Goal: Transaction & Acquisition: Purchase product/service

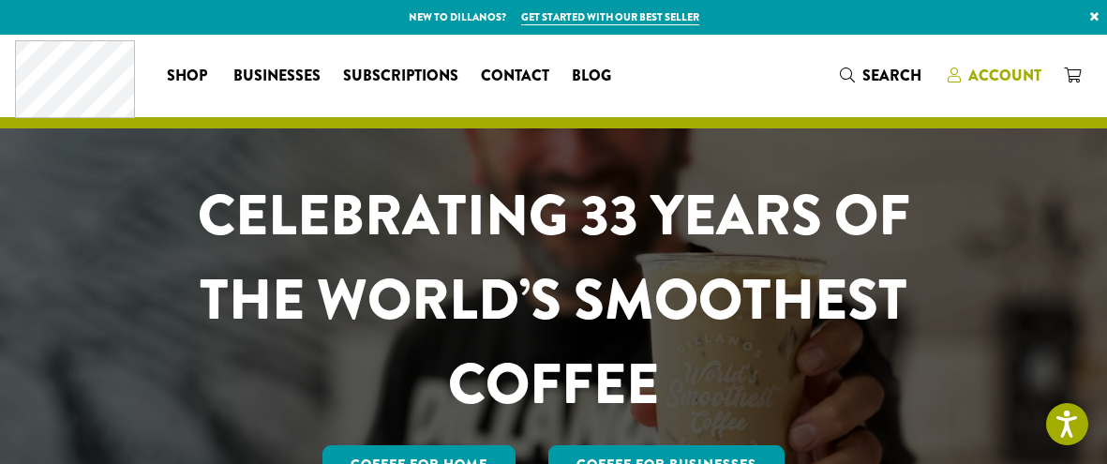
click at [1017, 69] on span "Account" at bounding box center [1004, 76] width 73 height 22
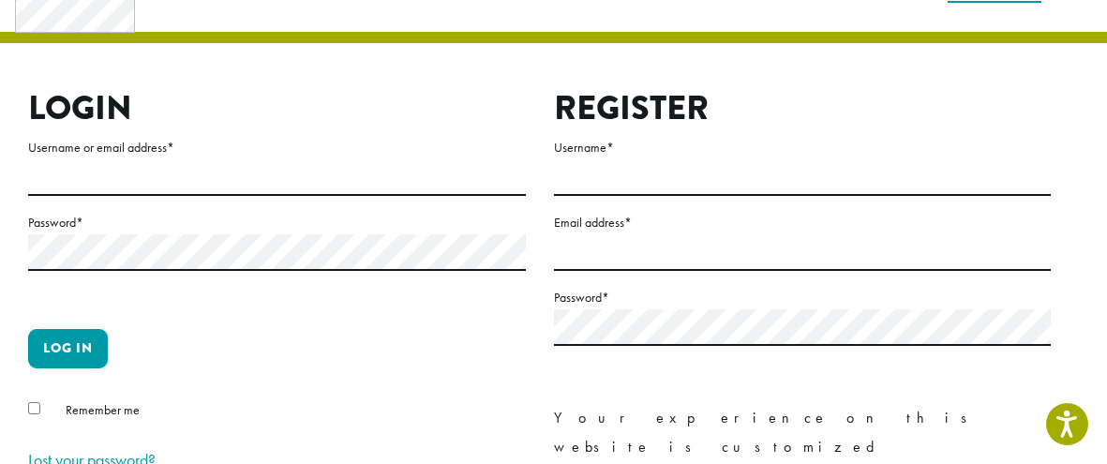
scroll to position [89, 0]
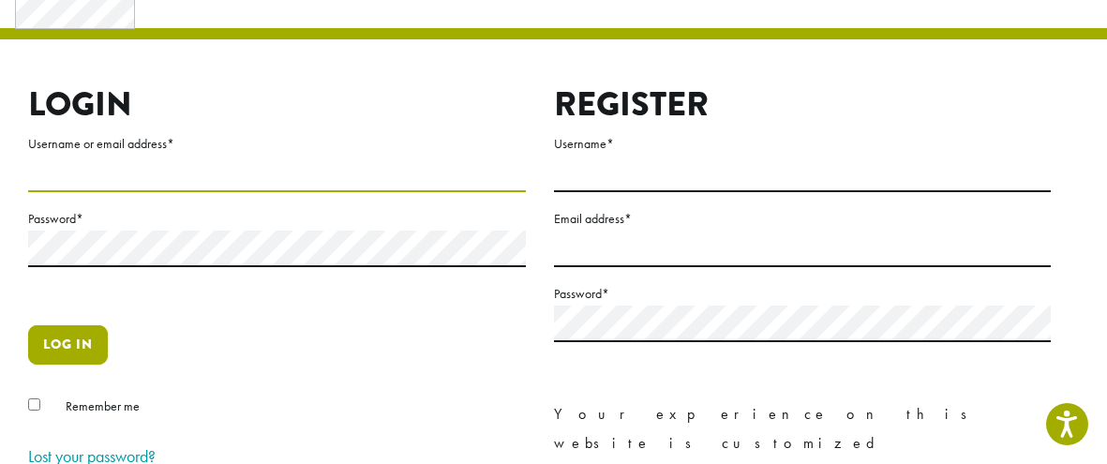
type input "**********"
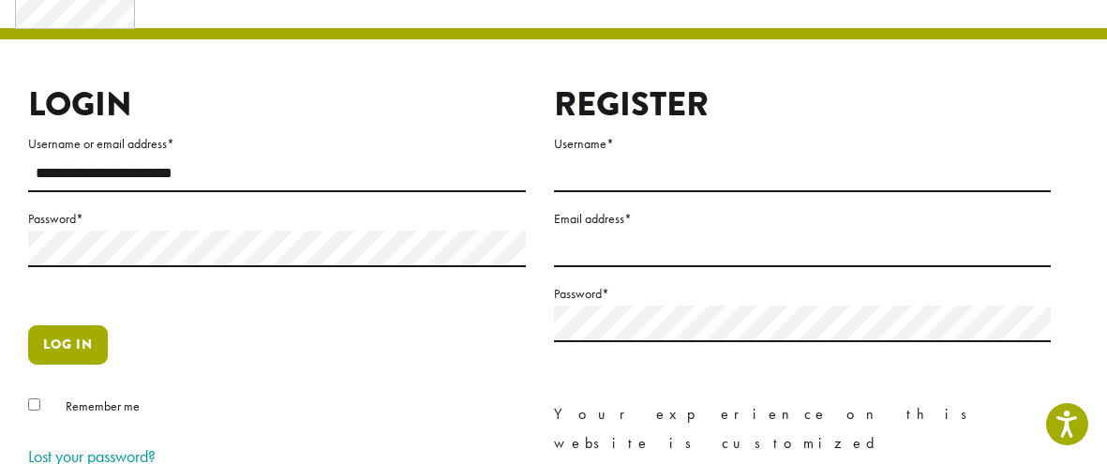
click at [48, 345] on button "Log in" at bounding box center [68, 344] width 80 height 39
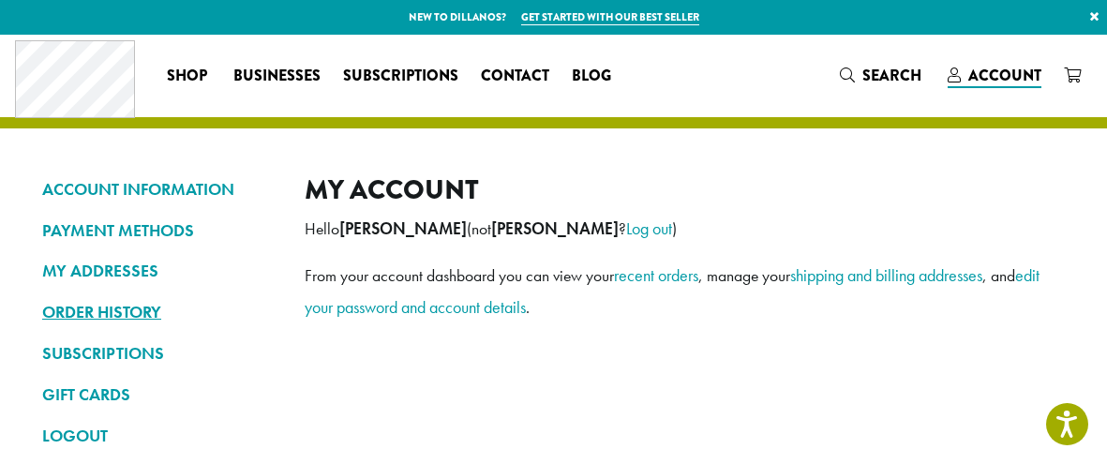
click at [106, 308] on link "ORDER HISTORY" at bounding box center [159, 312] width 234 height 32
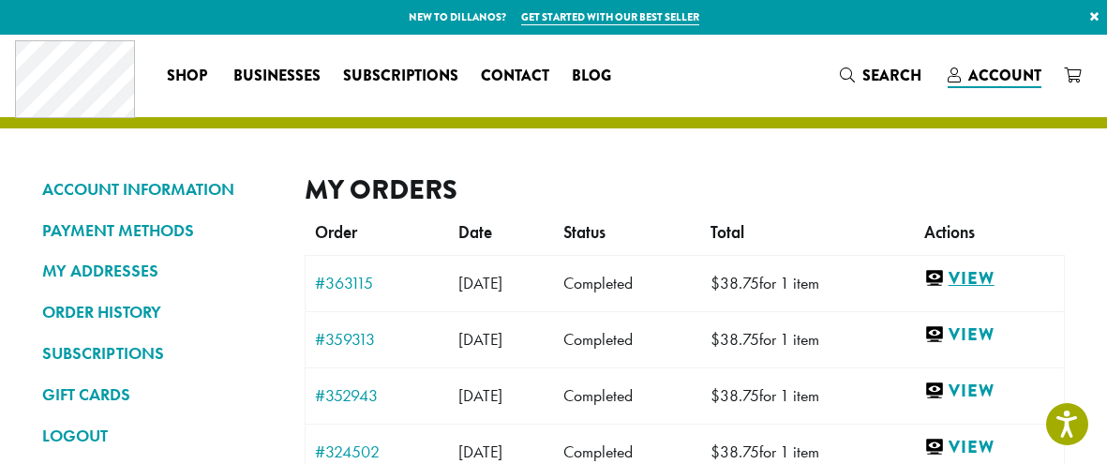
click at [998, 276] on link "View" at bounding box center [989, 278] width 130 height 23
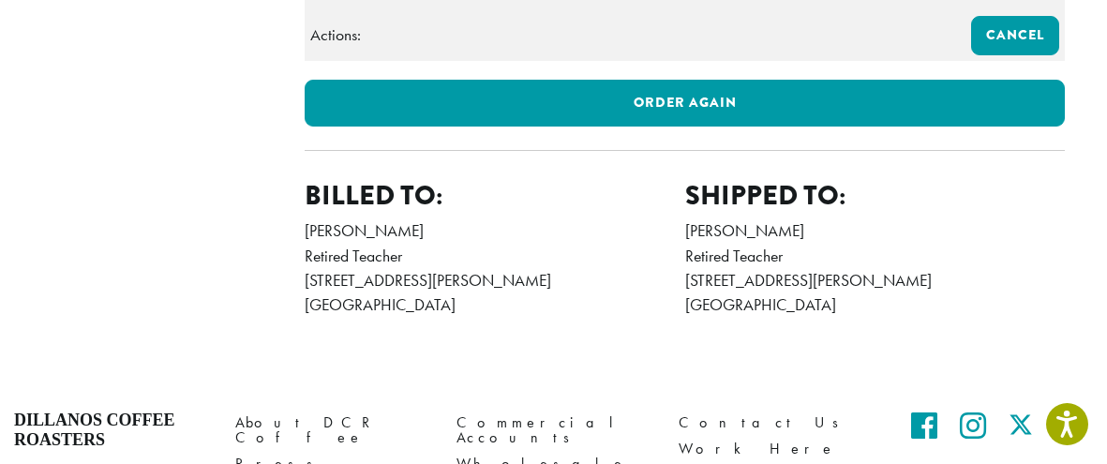
scroll to position [857, 0]
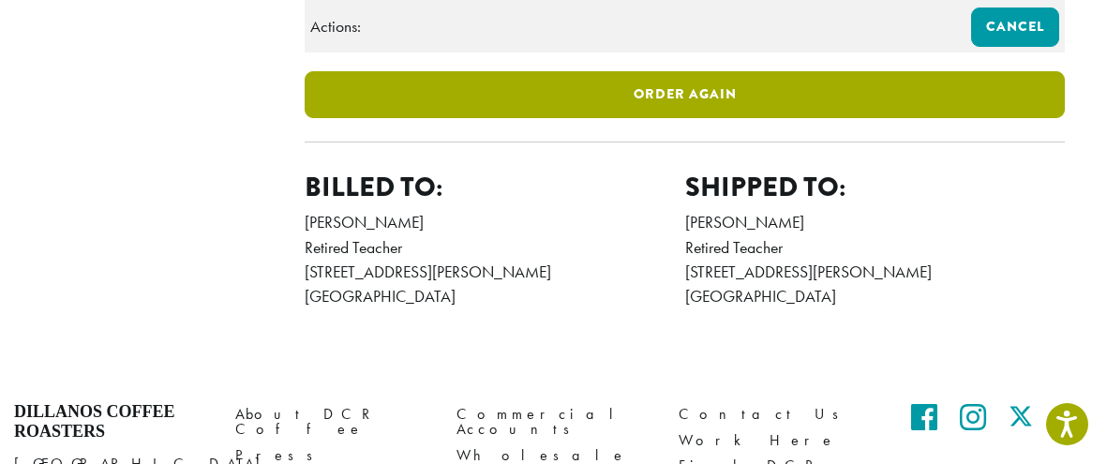
click at [730, 118] on link "Order again" at bounding box center [685, 94] width 760 height 47
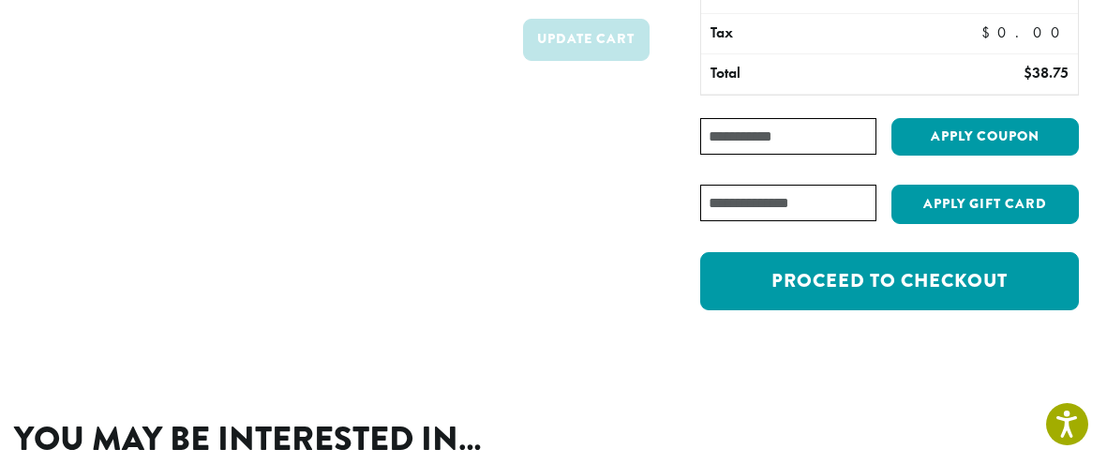
scroll to position [277, 0]
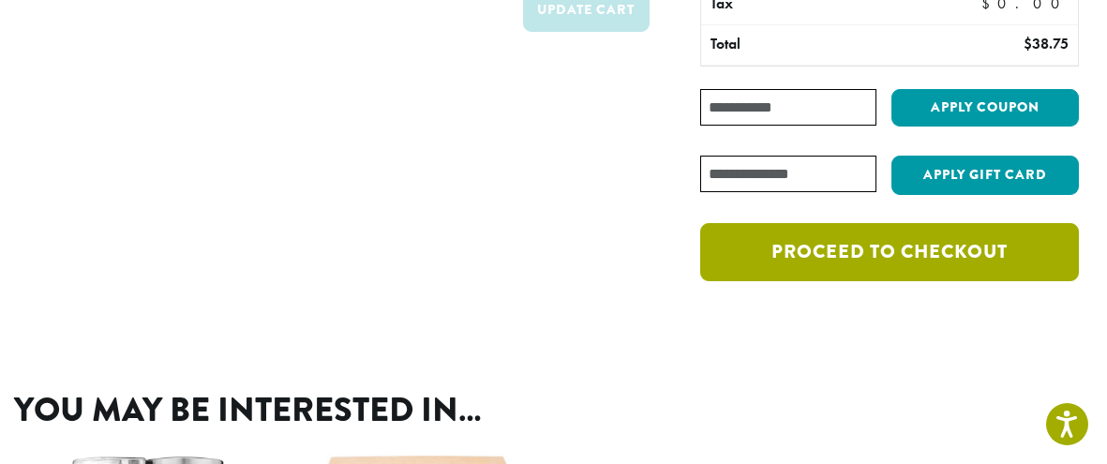
click at [818, 243] on link "Proceed to checkout" at bounding box center [889, 252] width 379 height 58
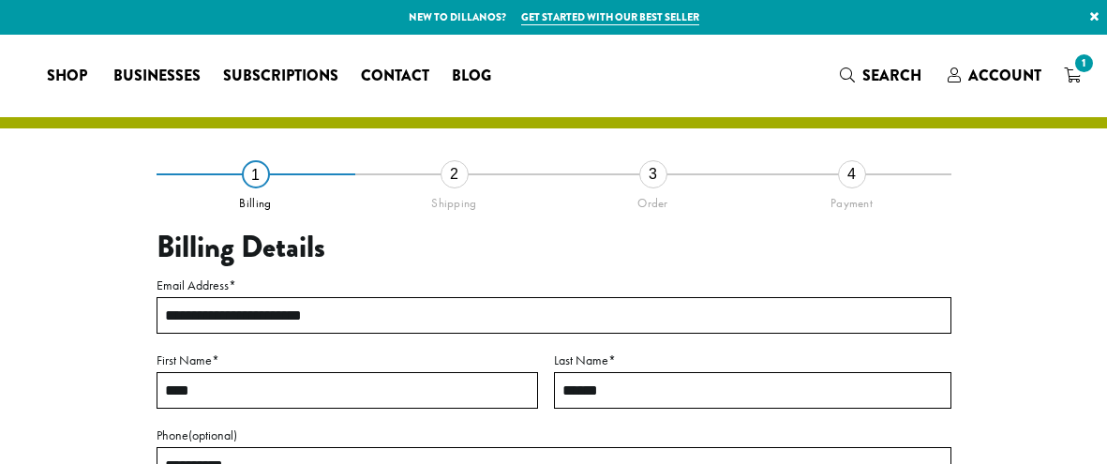
select select "**"
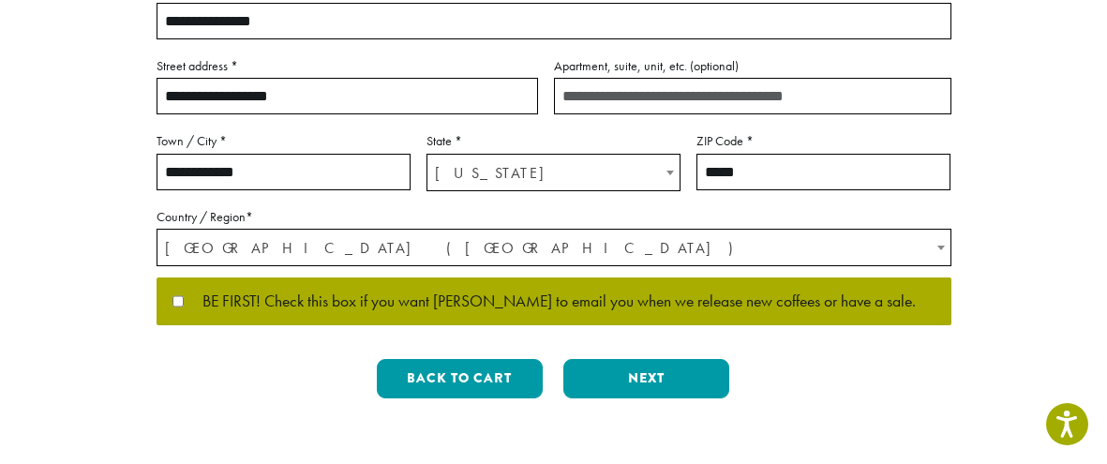
scroll to position [525, 0]
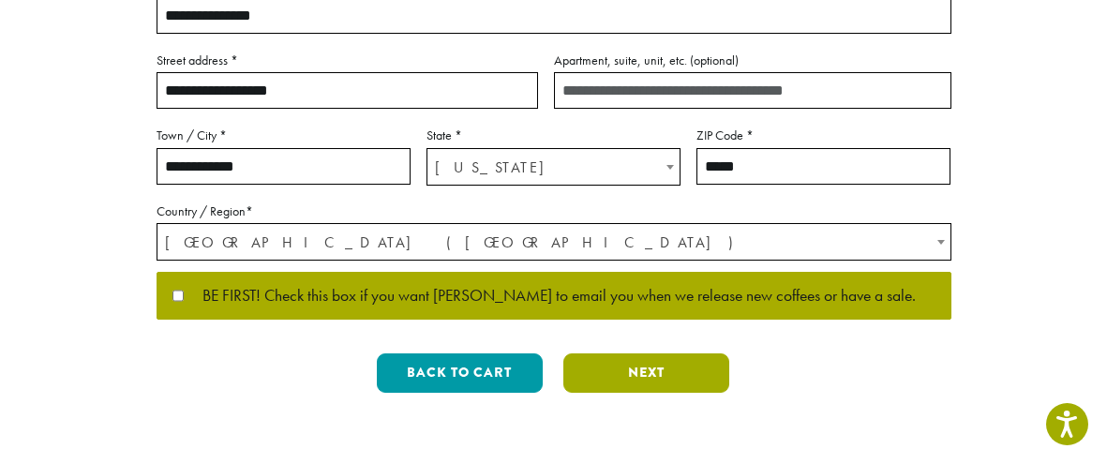
click at [654, 373] on button "Next" at bounding box center [646, 372] width 166 height 39
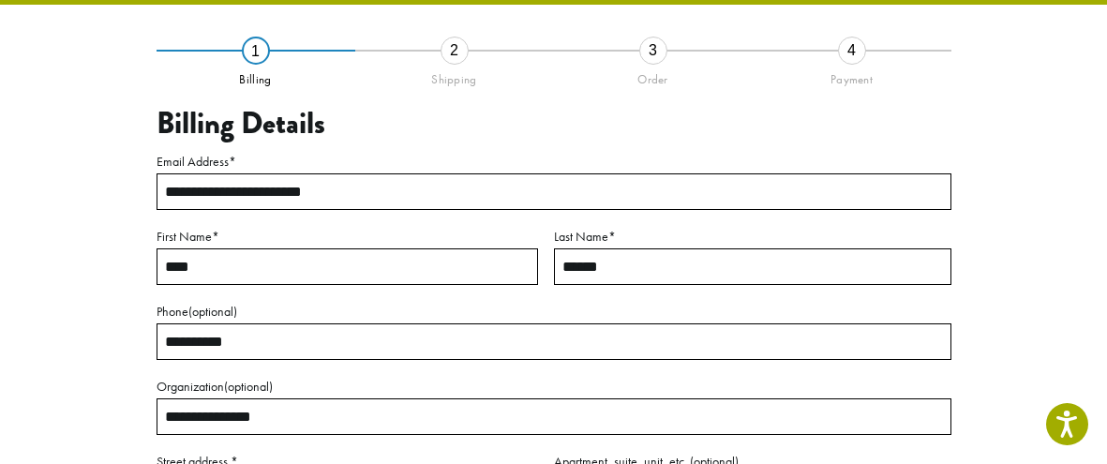
scroll to position [107, 0]
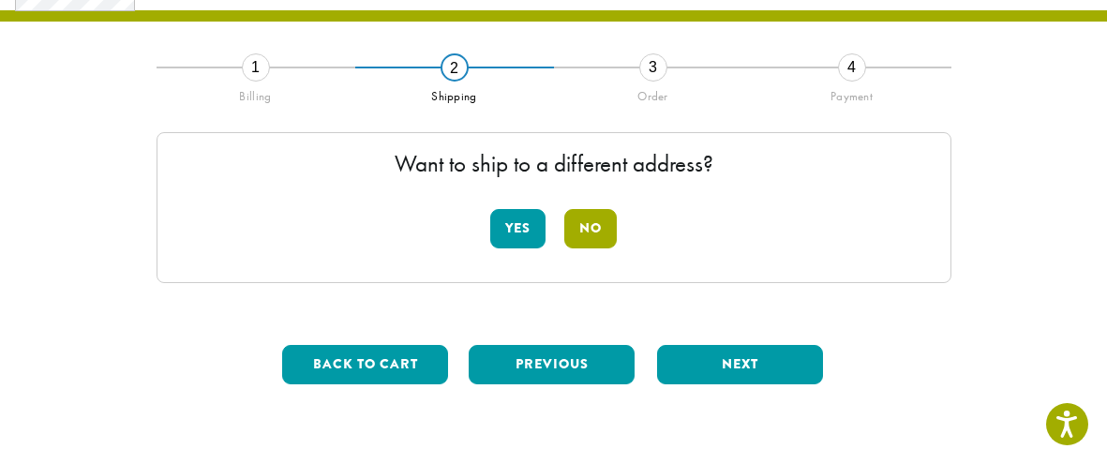
click at [603, 220] on button "No" at bounding box center [590, 228] width 52 height 39
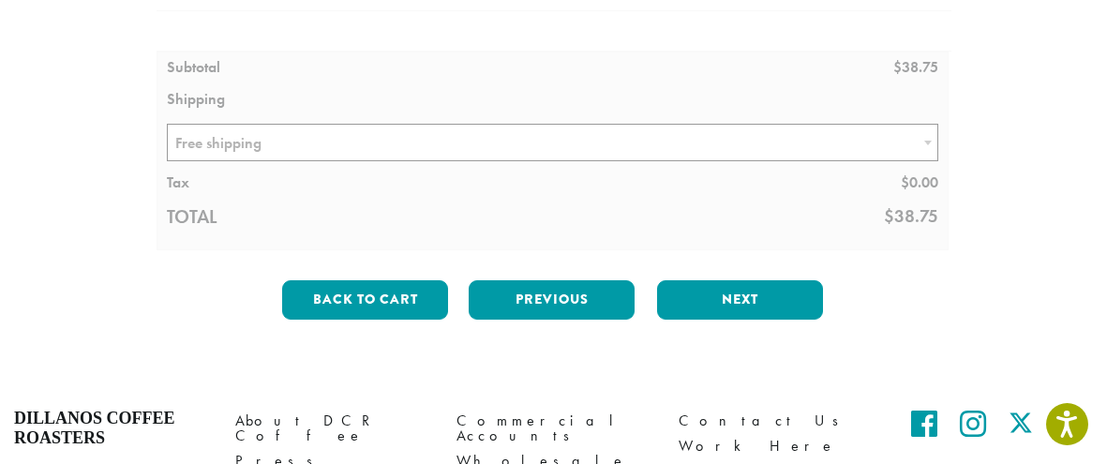
scroll to position [333, 0]
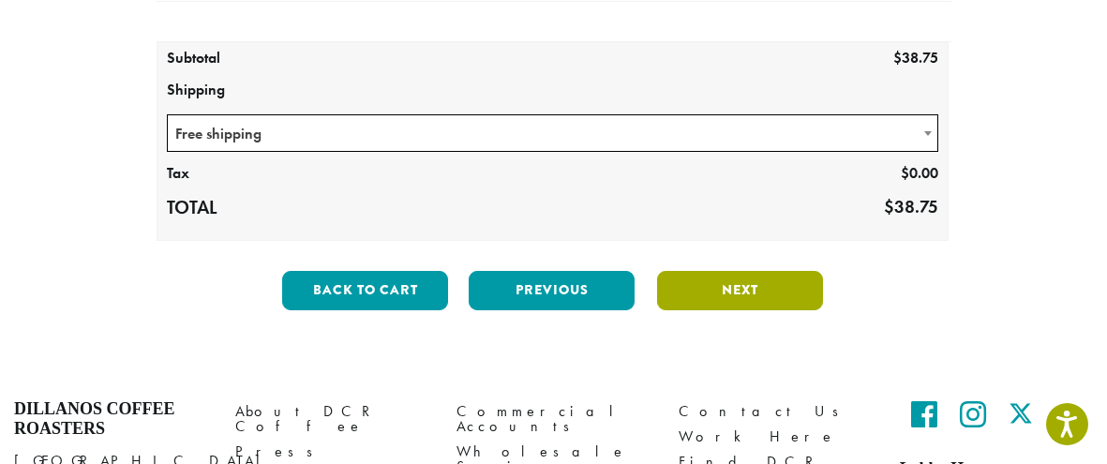
click at [696, 282] on button "Next" at bounding box center [740, 290] width 166 height 39
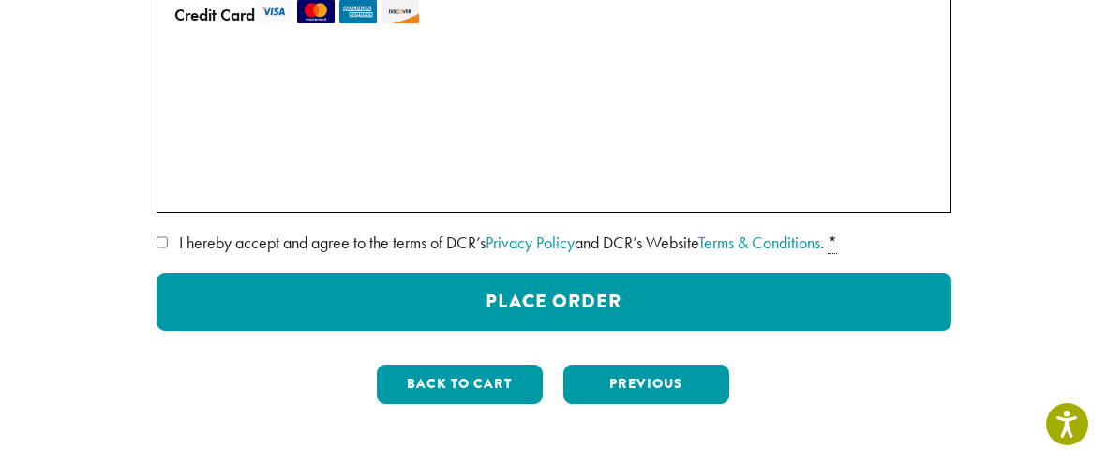
scroll to position [347, 0]
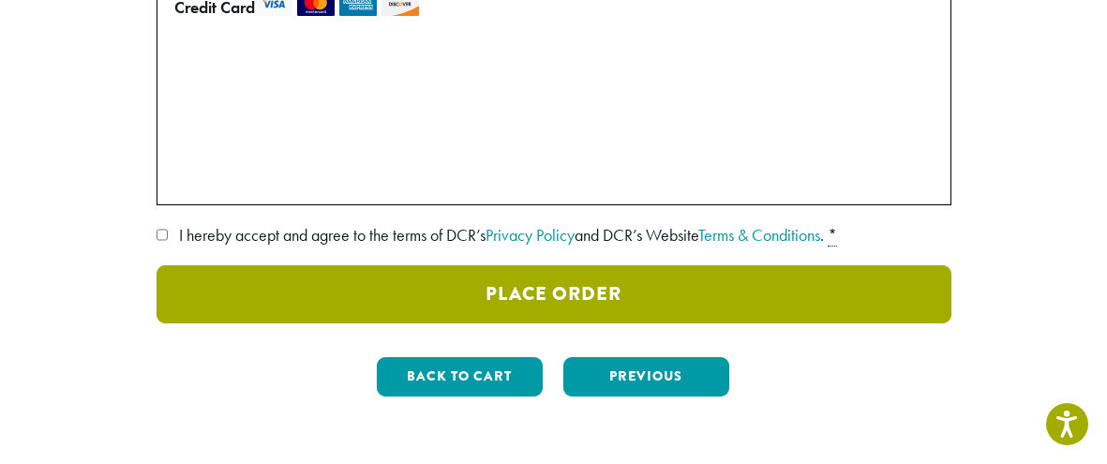
click at [558, 285] on button "Place Order" at bounding box center [554, 294] width 795 height 58
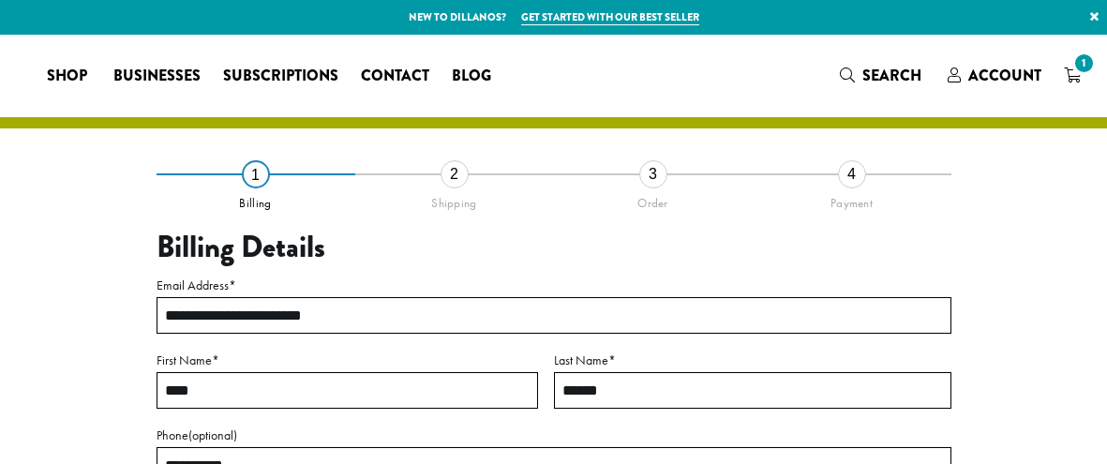
select select "**"
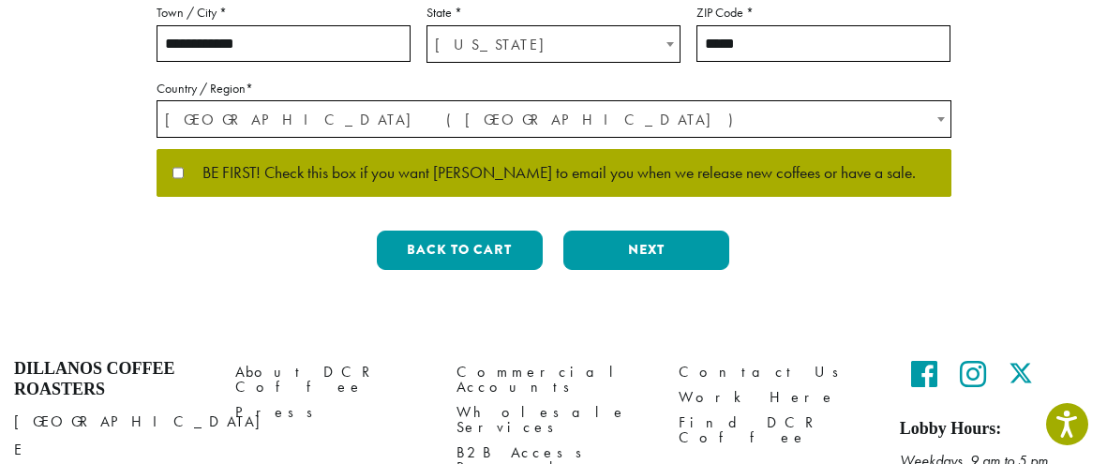
scroll to position [654, 0]
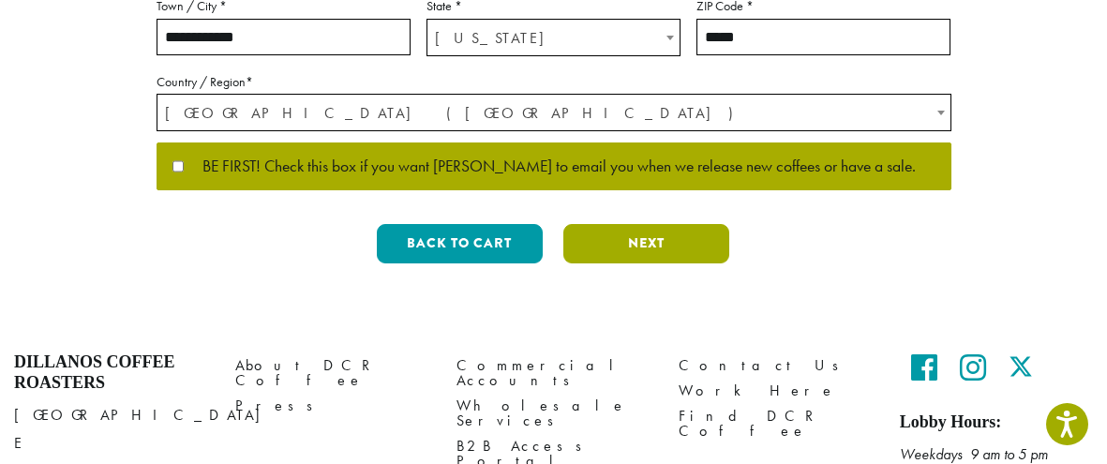
click at [644, 242] on button "Next" at bounding box center [646, 243] width 166 height 39
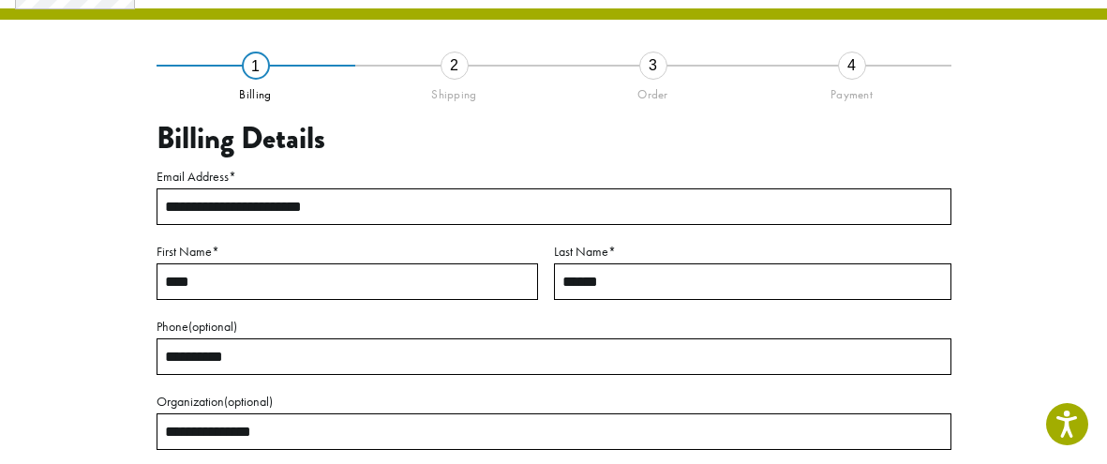
scroll to position [107, 0]
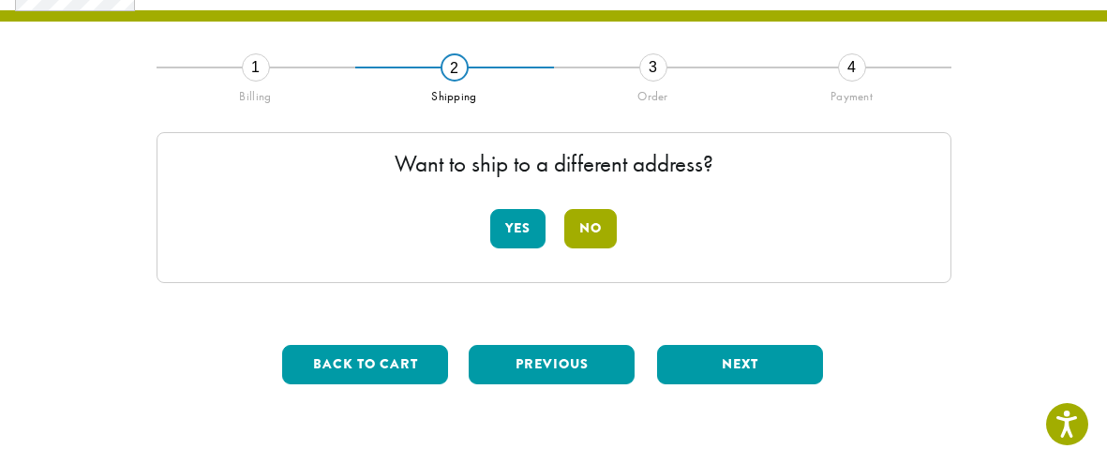
click at [589, 225] on button "No" at bounding box center [590, 228] width 52 height 39
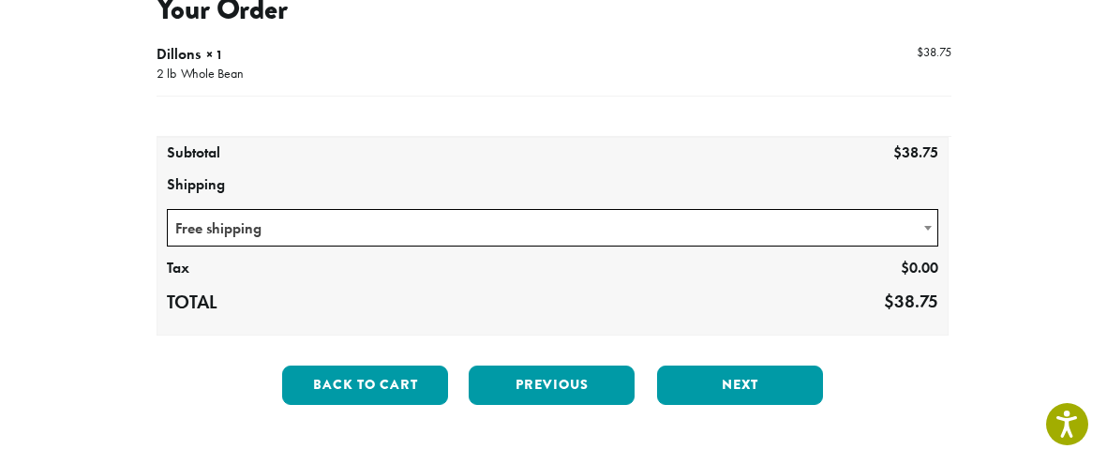
scroll to position [238, 0]
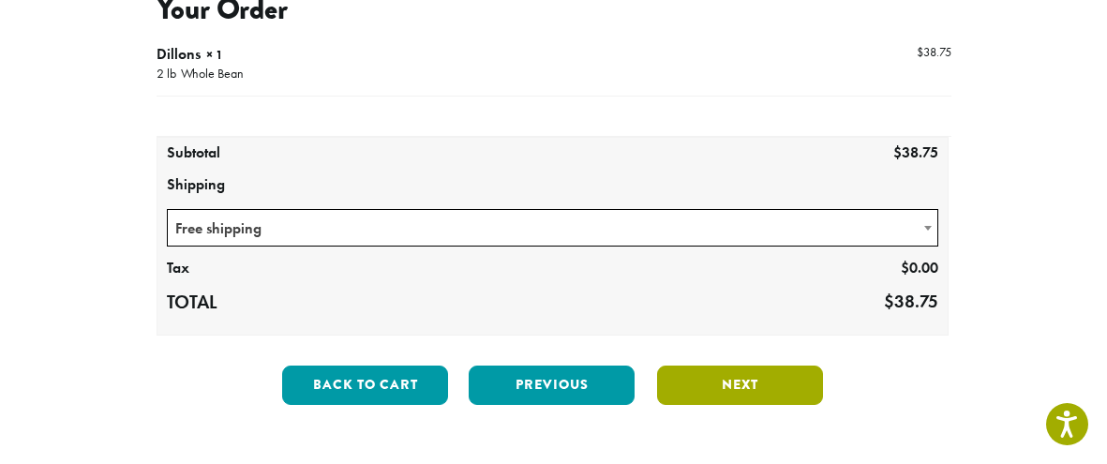
click at [796, 376] on button "Next" at bounding box center [740, 385] width 166 height 39
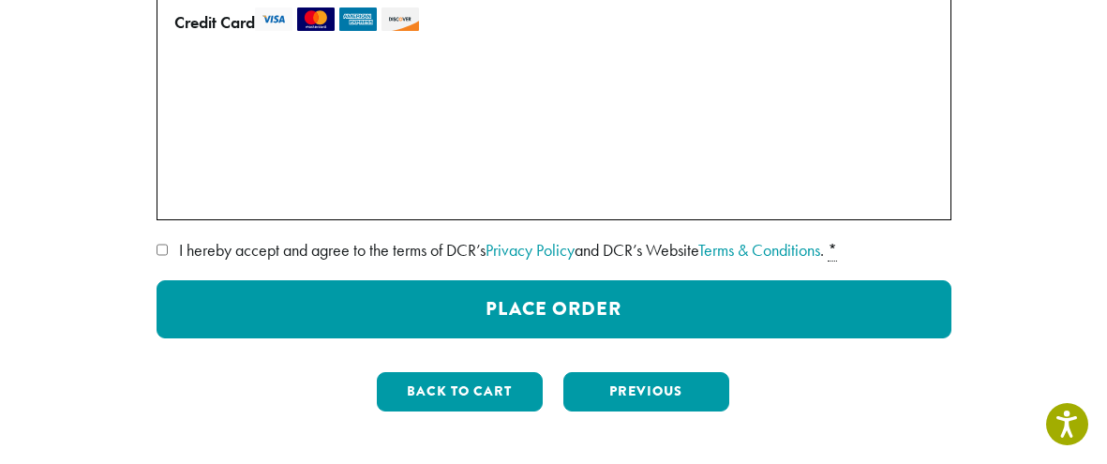
scroll to position [335, 0]
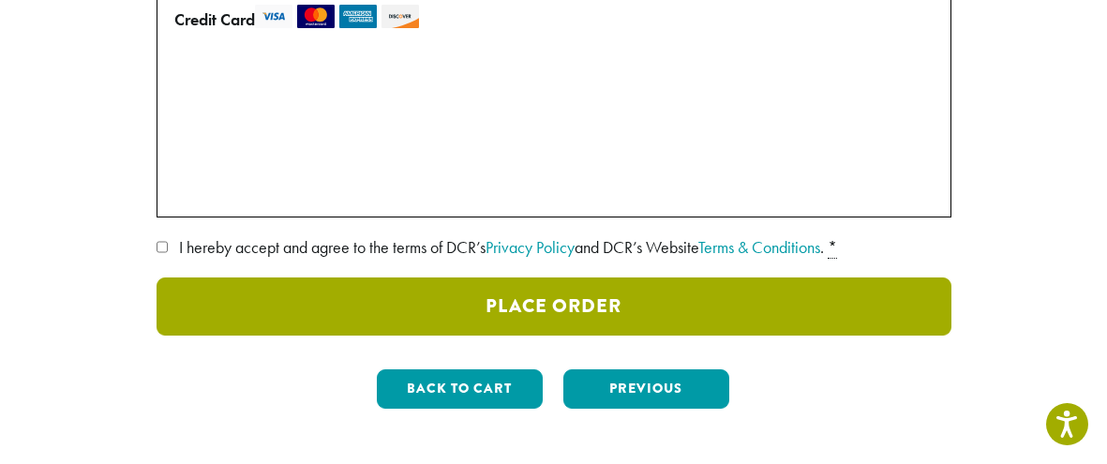
click at [647, 302] on button "Place Order" at bounding box center [554, 306] width 795 height 58
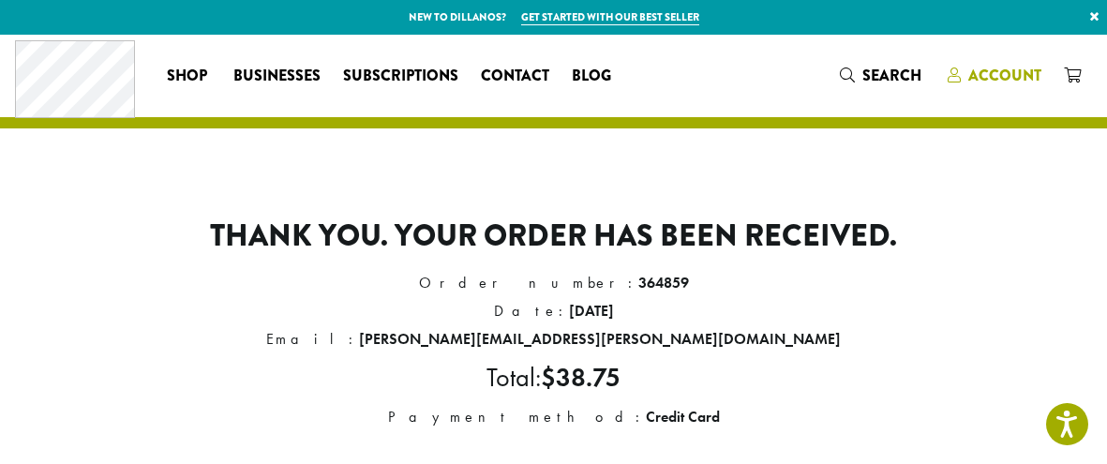
click at [1005, 68] on span "Account" at bounding box center [1004, 76] width 73 height 22
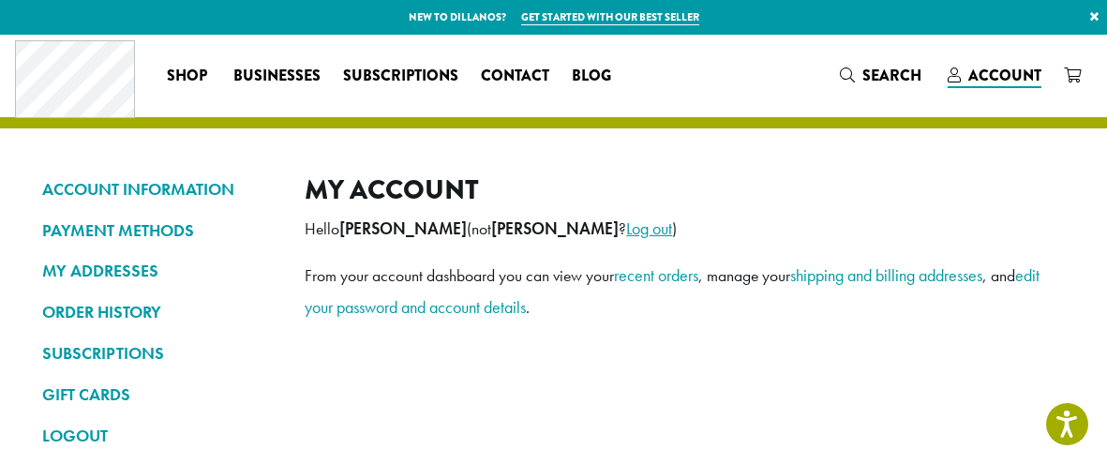
click at [626, 227] on link "Log out" at bounding box center [649, 228] width 46 height 22
